Goal: Information Seeking & Learning: Learn about a topic

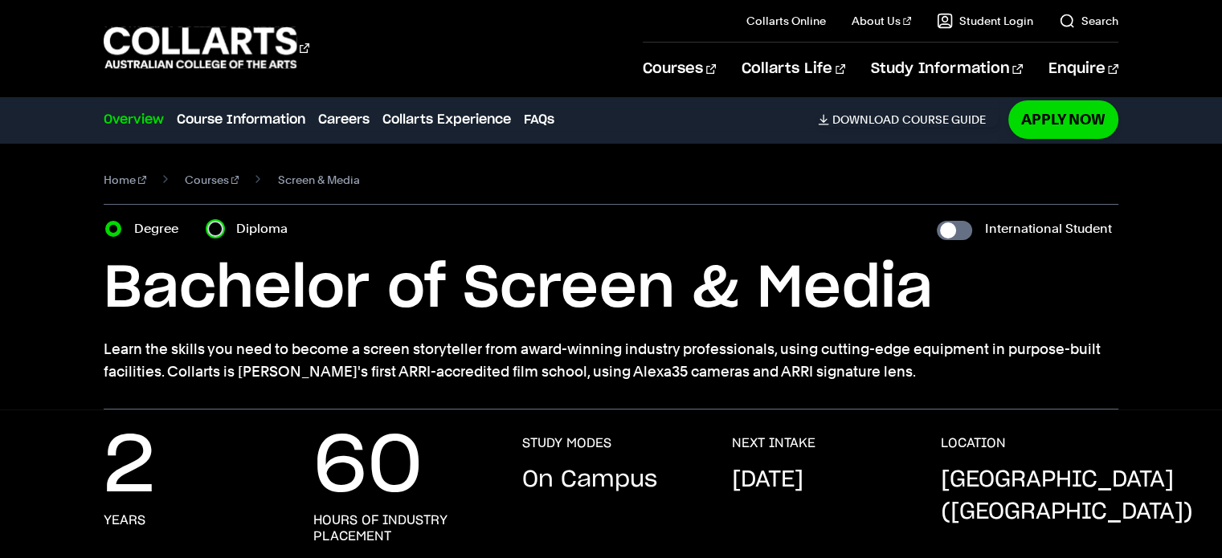
click at [211, 231] on input "Diploma" at bounding box center [215, 229] width 16 height 16
radio input "true"
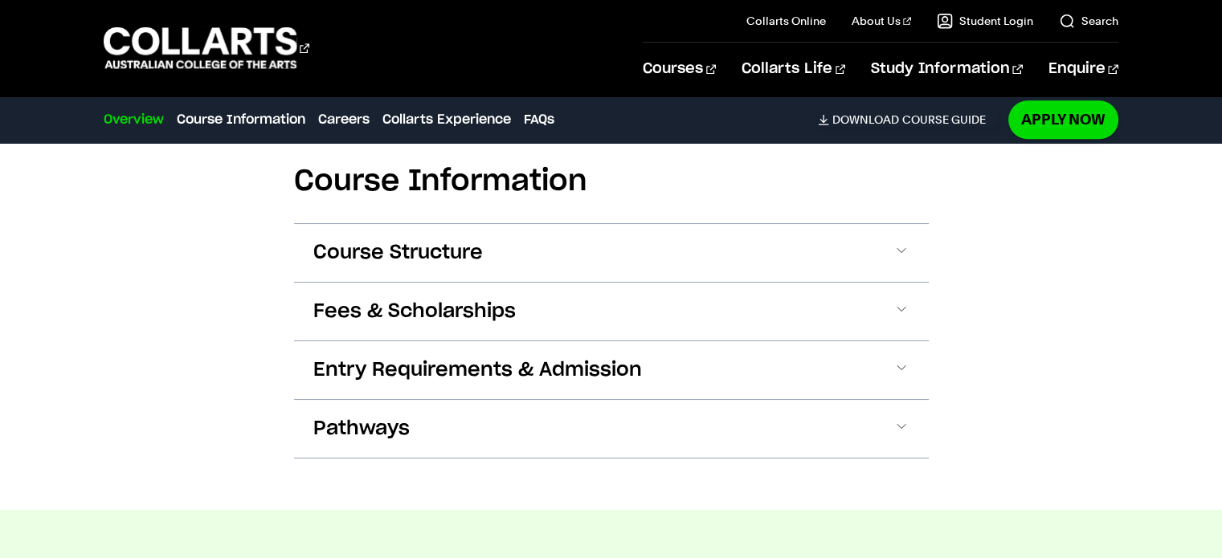
scroll to position [1549, 0]
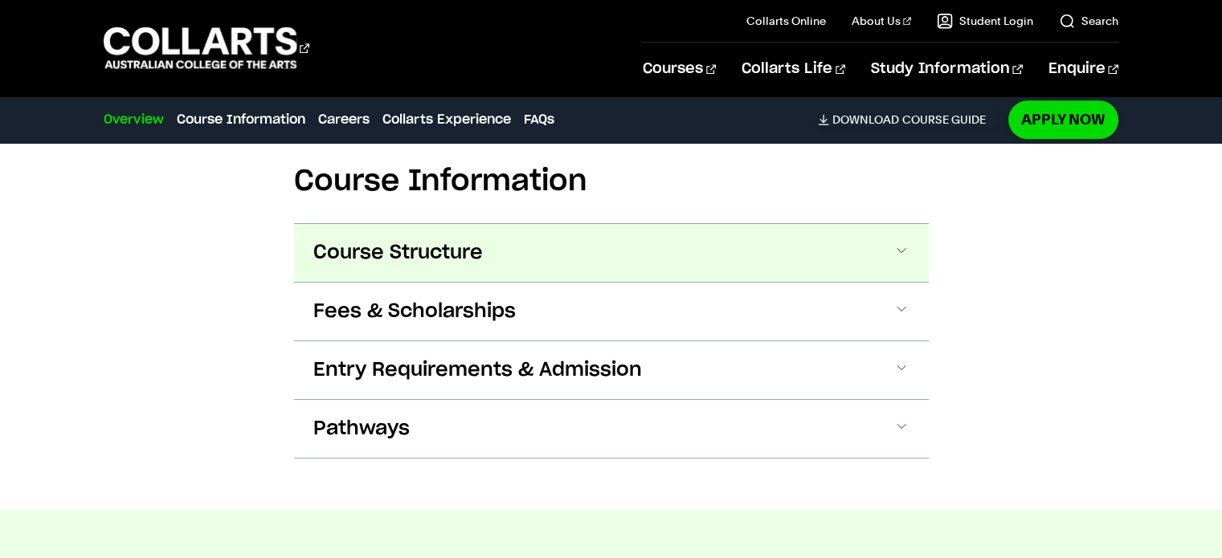
click at [909, 246] on button "Course Structure" at bounding box center [611, 253] width 635 height 58
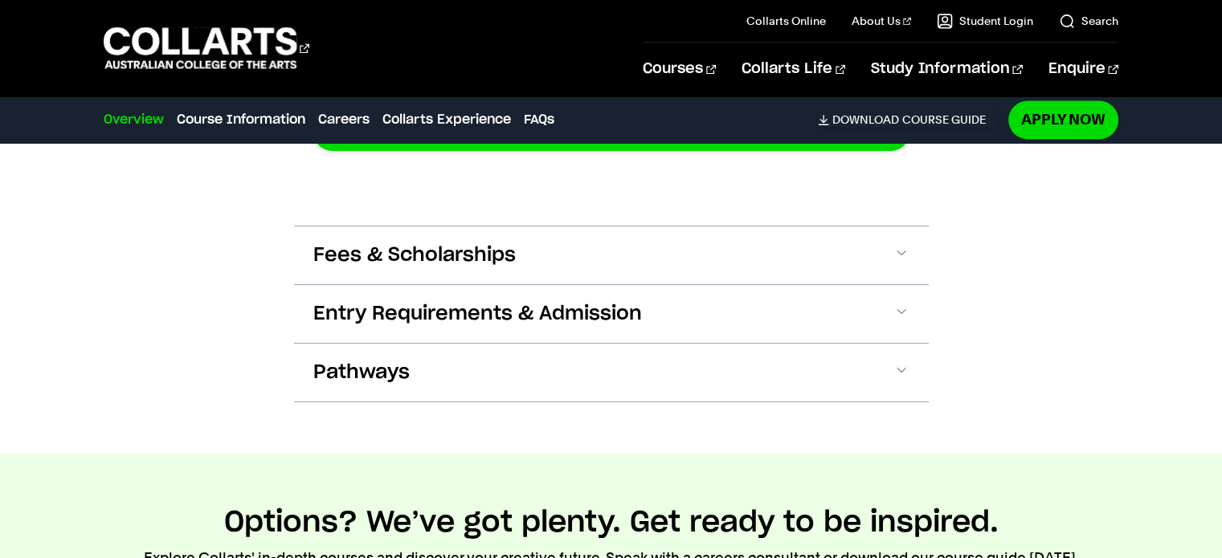
scroll to position [2382, 0]
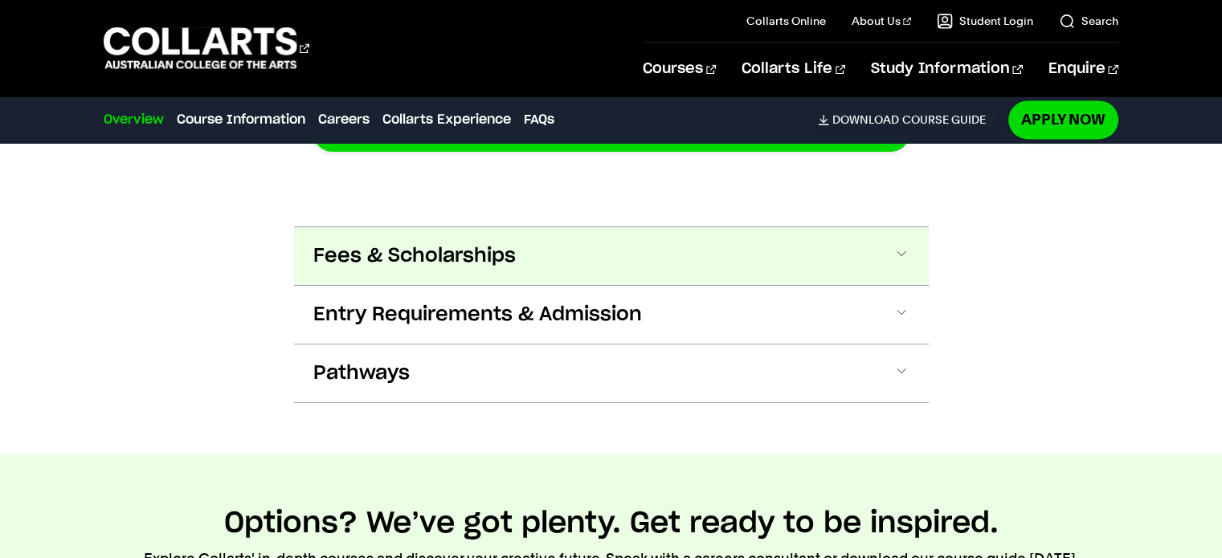
click at [876, 251] on button "Fees & Scholarships" at bounding box center [611, 256] width 635 height 58
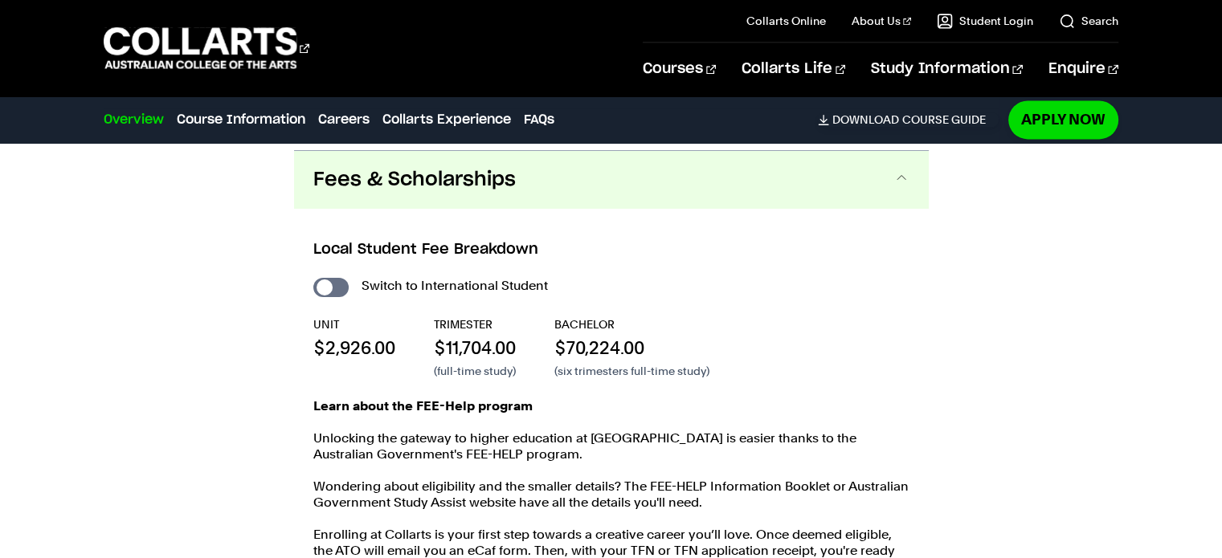
scroll to position [2463, 0]
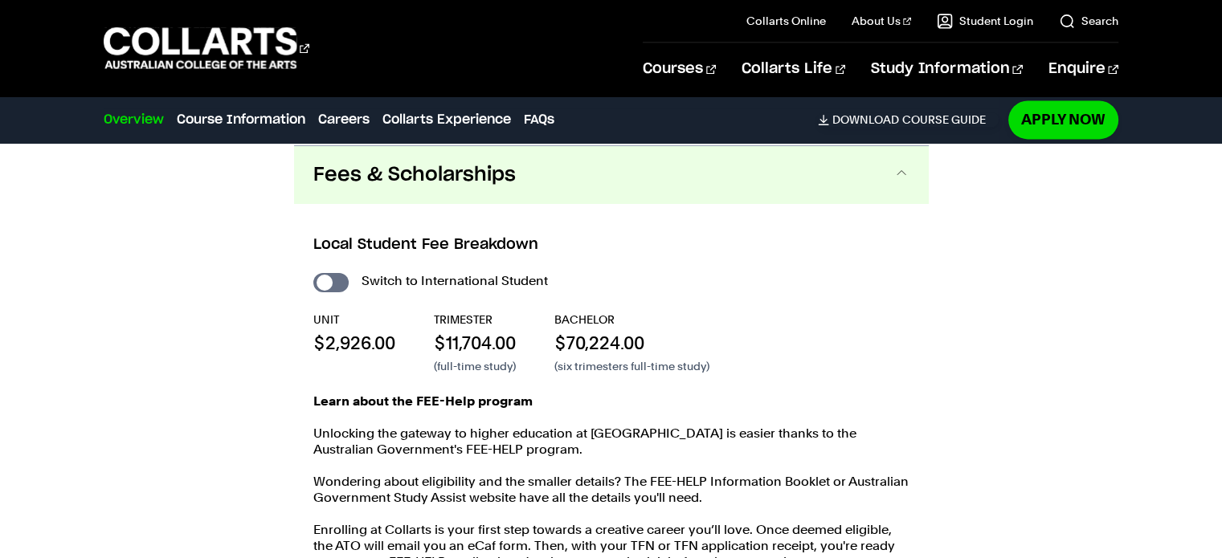
click at [876, 251] on h3 "Local Student Fee Breakdown" at bounding box center [611, 245] width 596 height 21
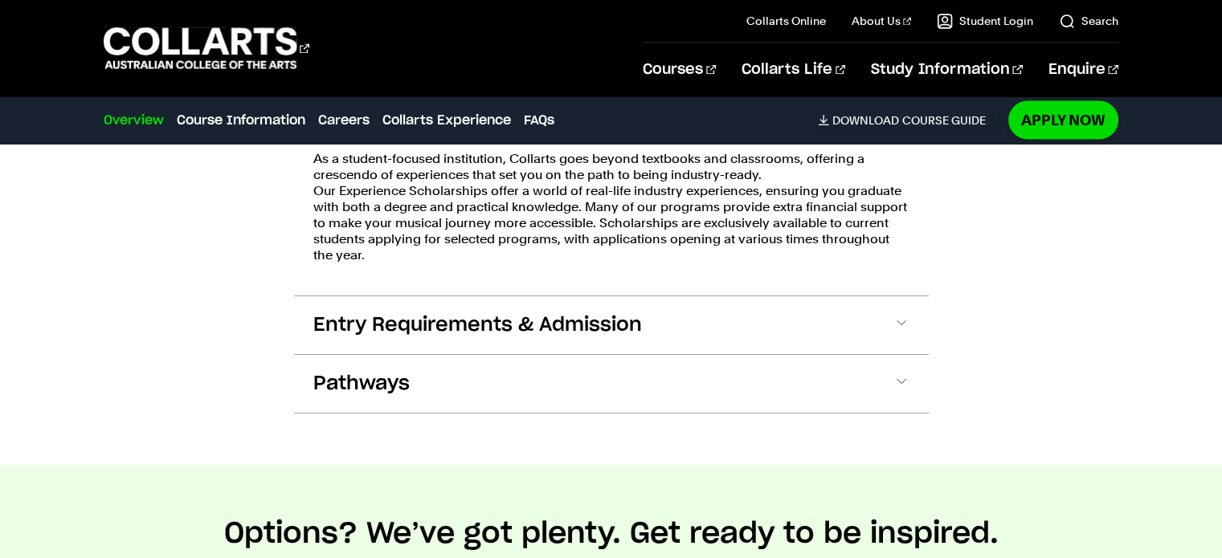
scroll to position [3000, 0]
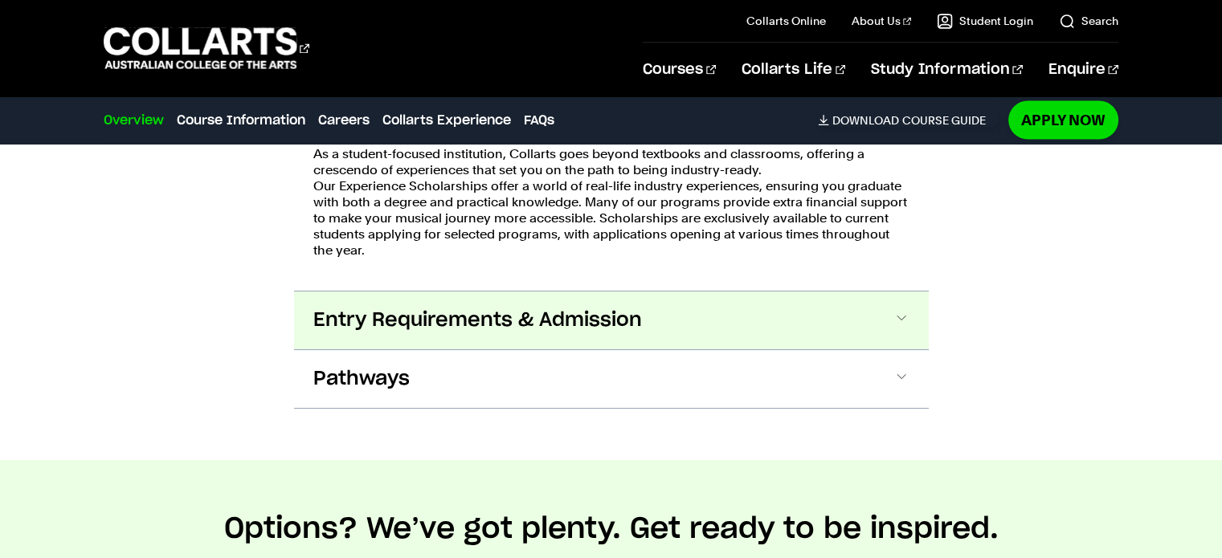
click at [581, 304] on button "Entry Requirements & Admission" at bounding box center [611, 321] width 635 height 58
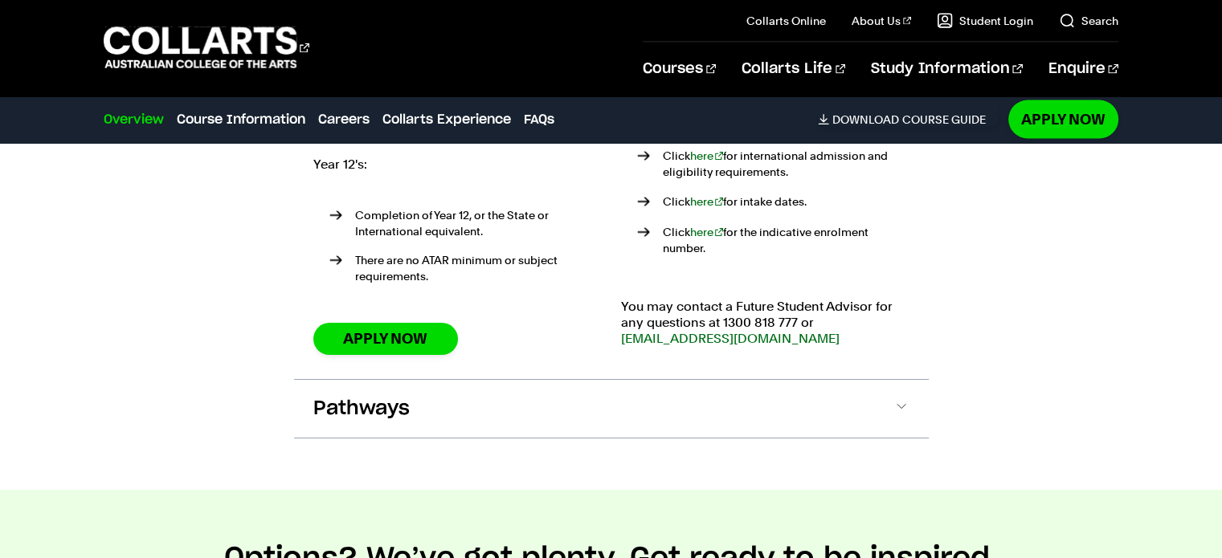
scroll to position [3418, 0]
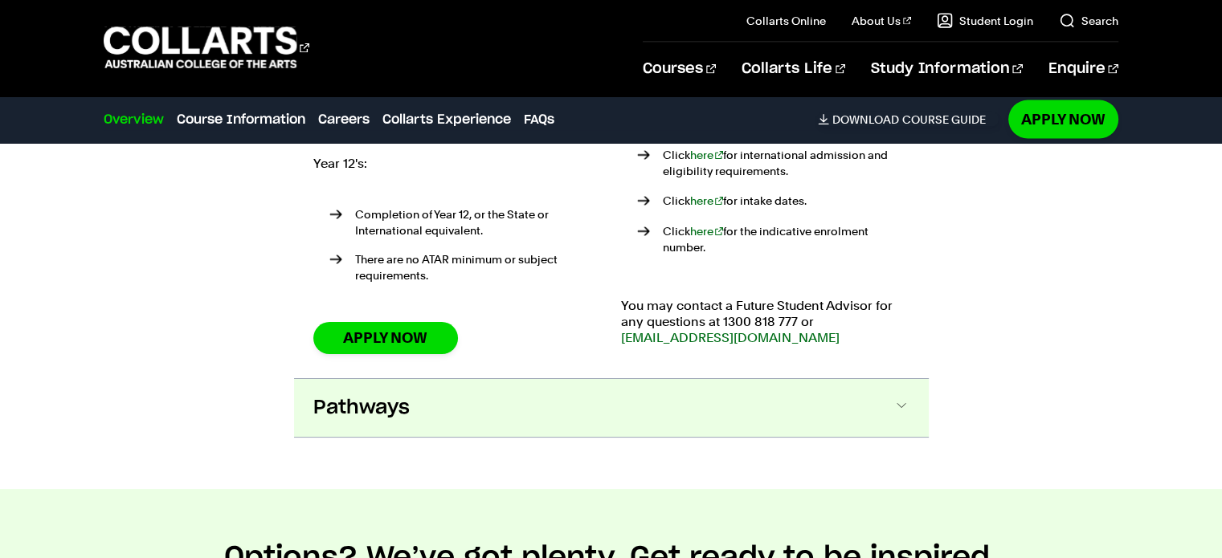
click at [459, 388] on button "Pathways" at bounding box center [611, 408] width 635 height 58
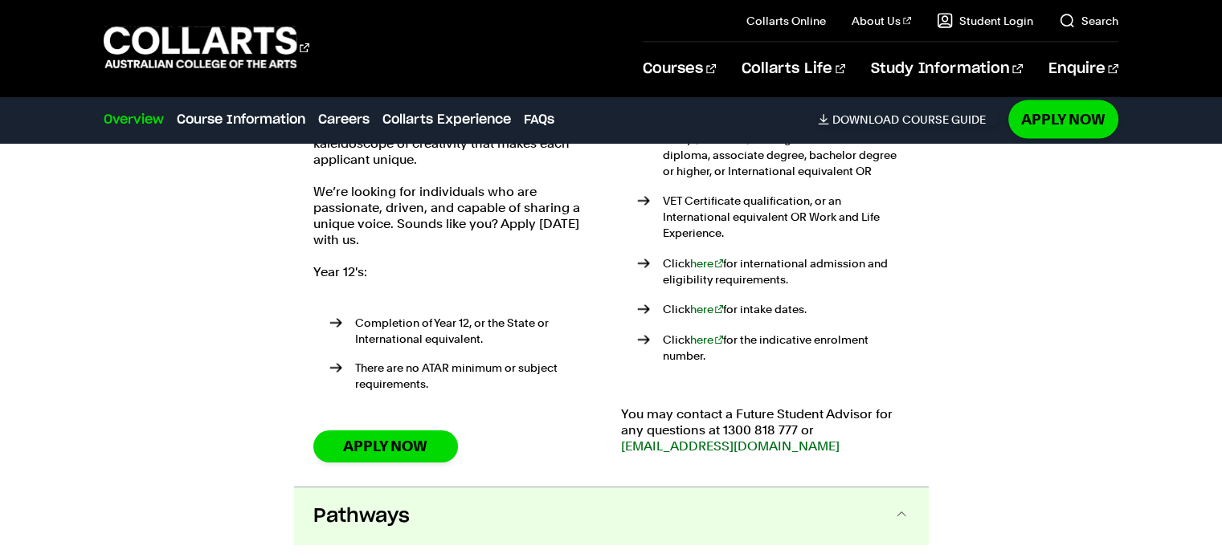
scroll to position [3309, 0]
click at [900, 116] on link "Download Course Guide" at bounding box center [908, 119] width 181 height 14
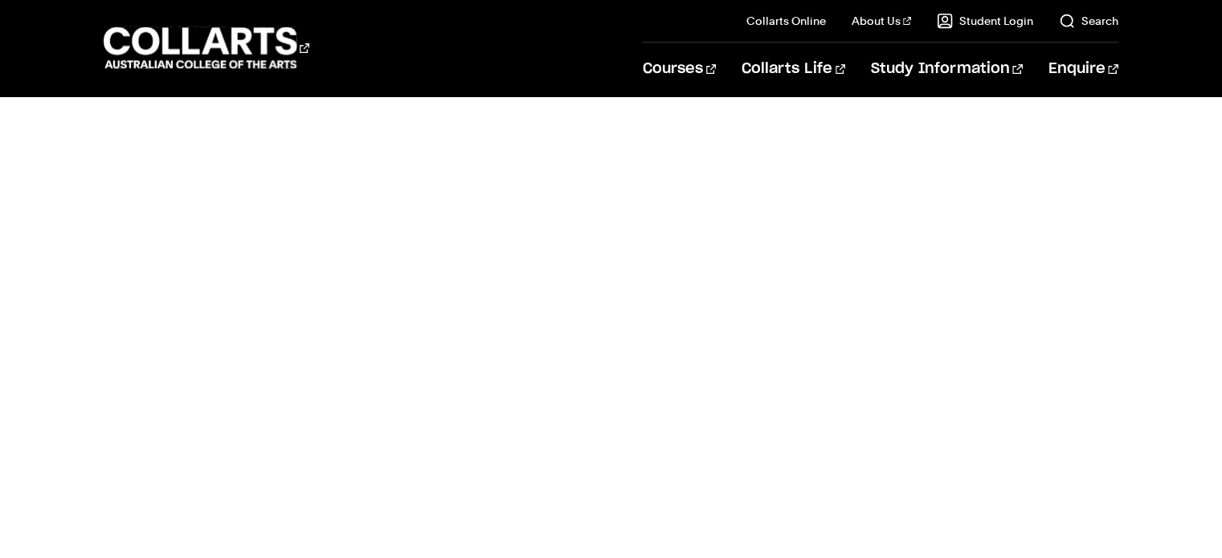
scroll to position [562, 0]
